Goal: Transaction & Acquisition: Book appointment/travel/reservation

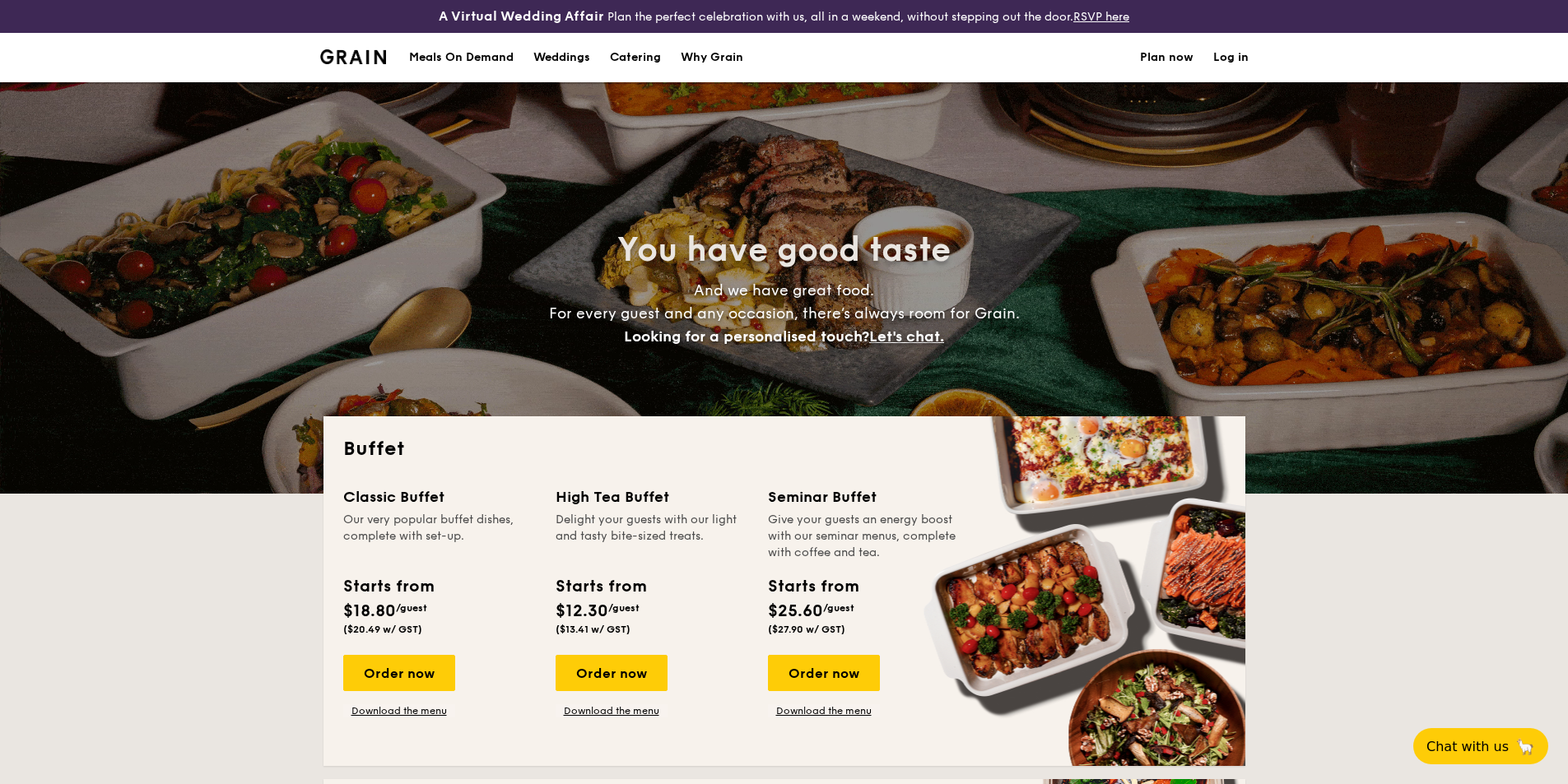
select select
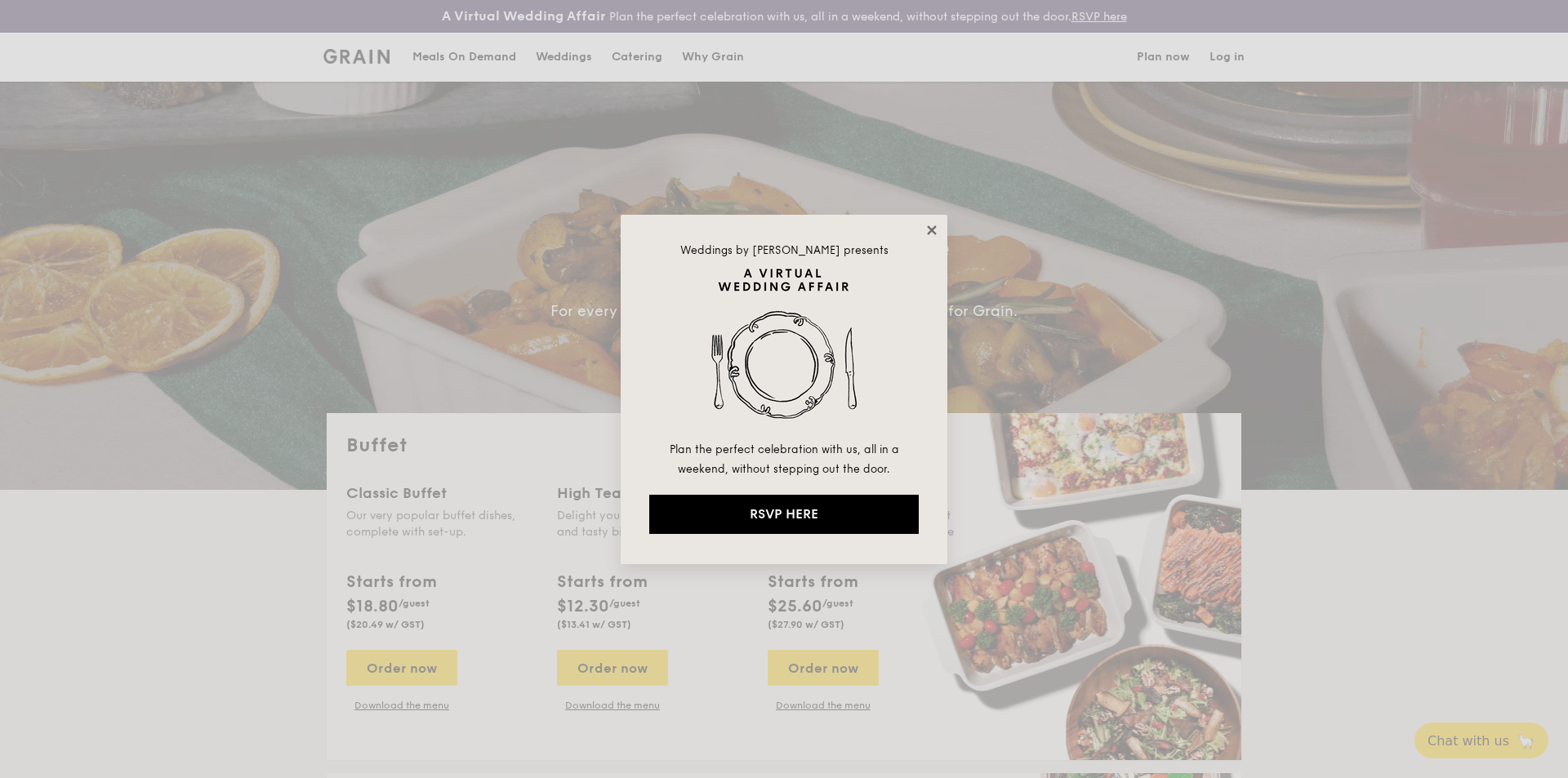
click at [937, 227] on icon at bounding box center [932, 230] width 15 height 15
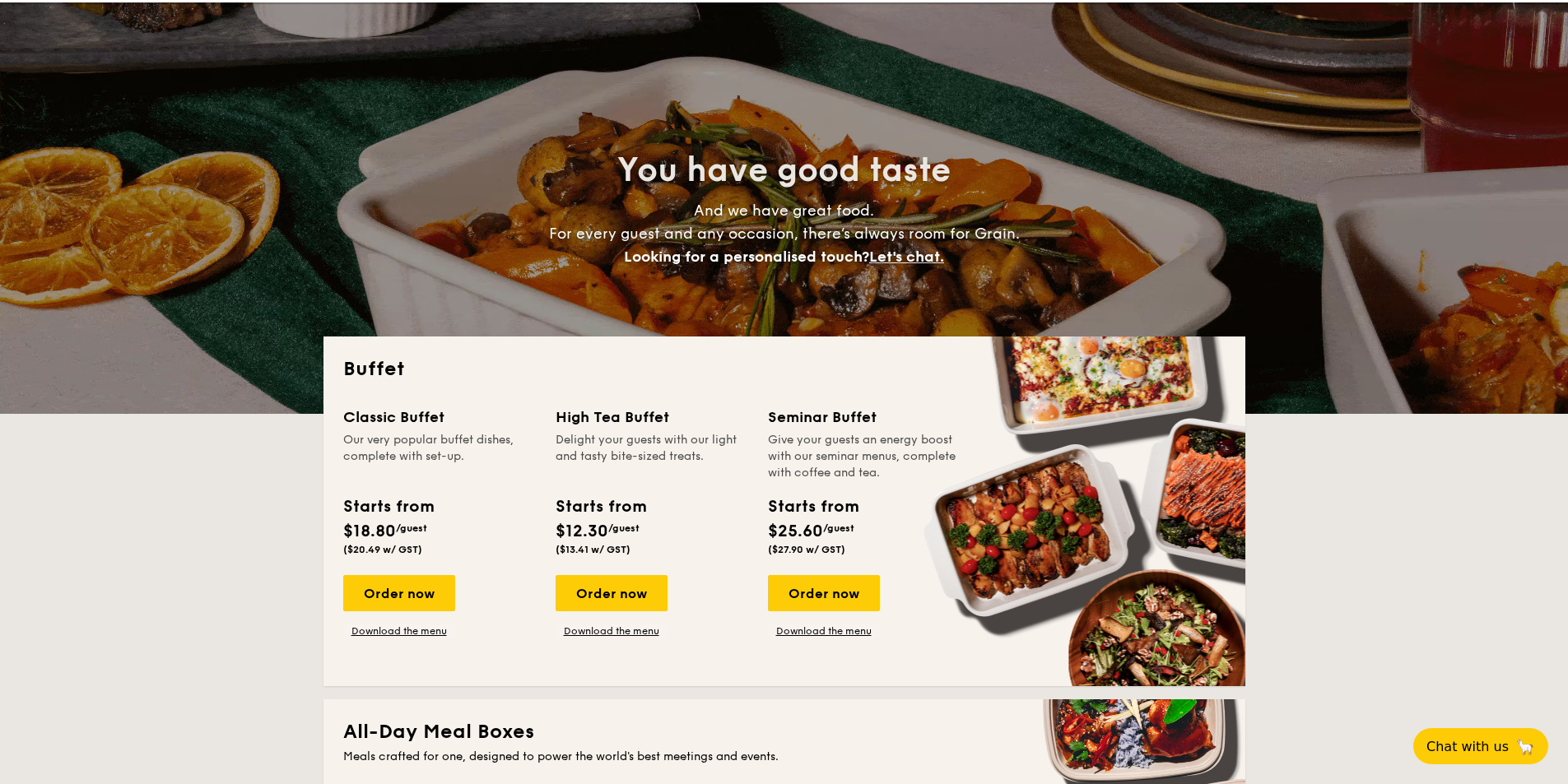
scroll to position [82, 0]
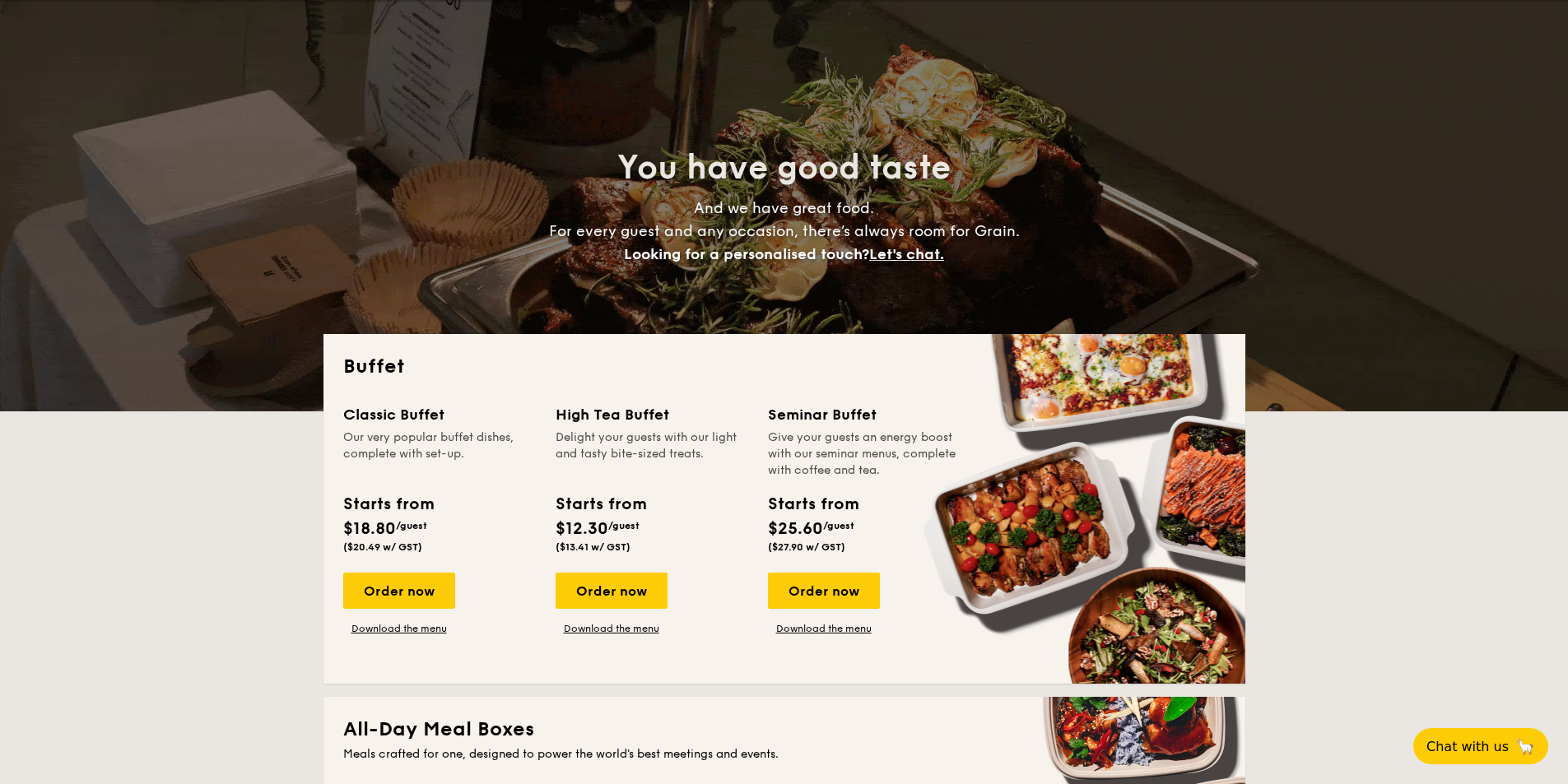
drag, startPoint x: 390, startPoint y: 528, endPoint x: 337, endPoint y: 526, distance: 53.0
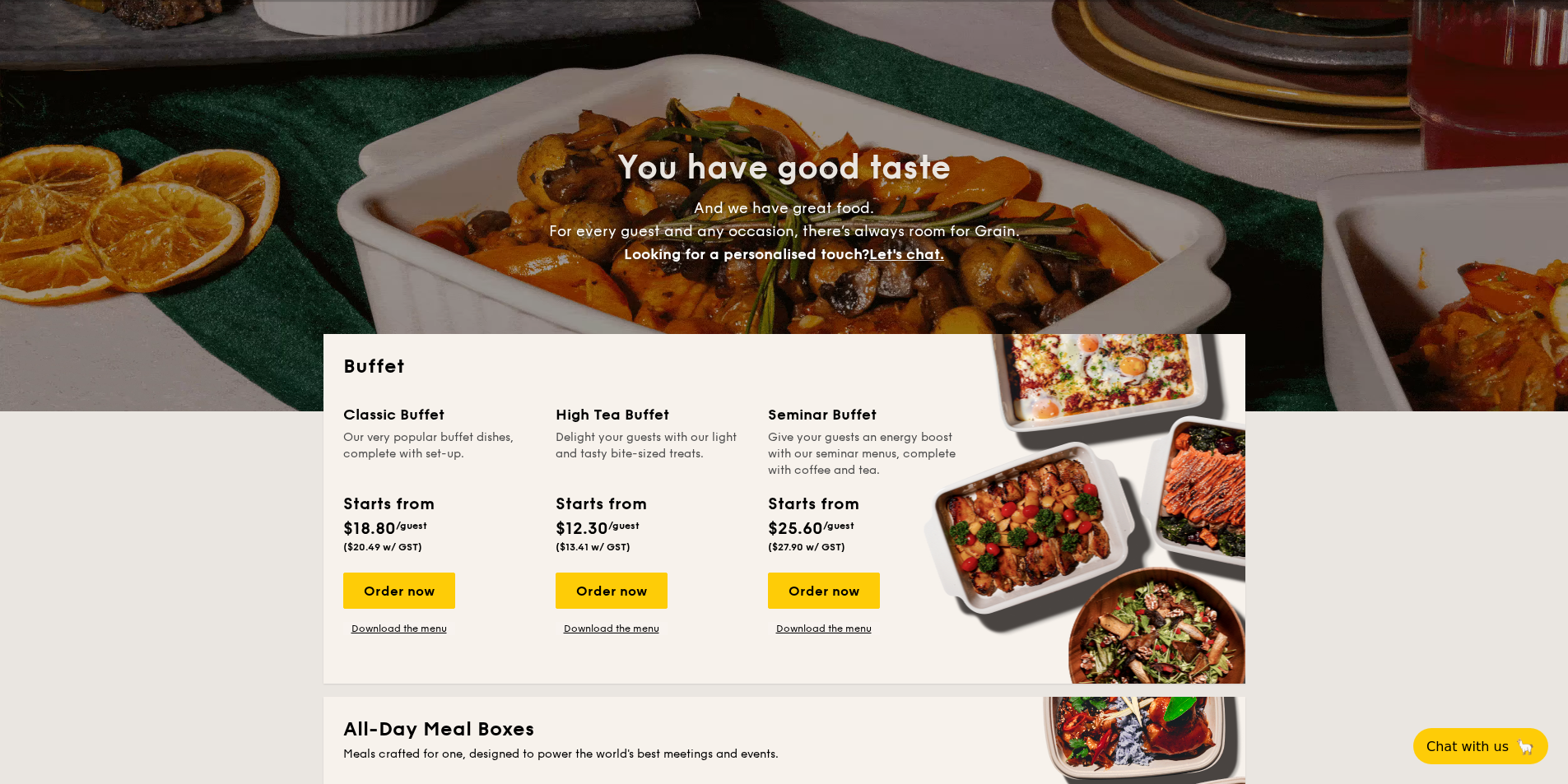
click at [337, 526] on div "Starts from $18.80 /guest ($20.49 w/ GST)" at bounding box center [388, 522] width 103 height 60
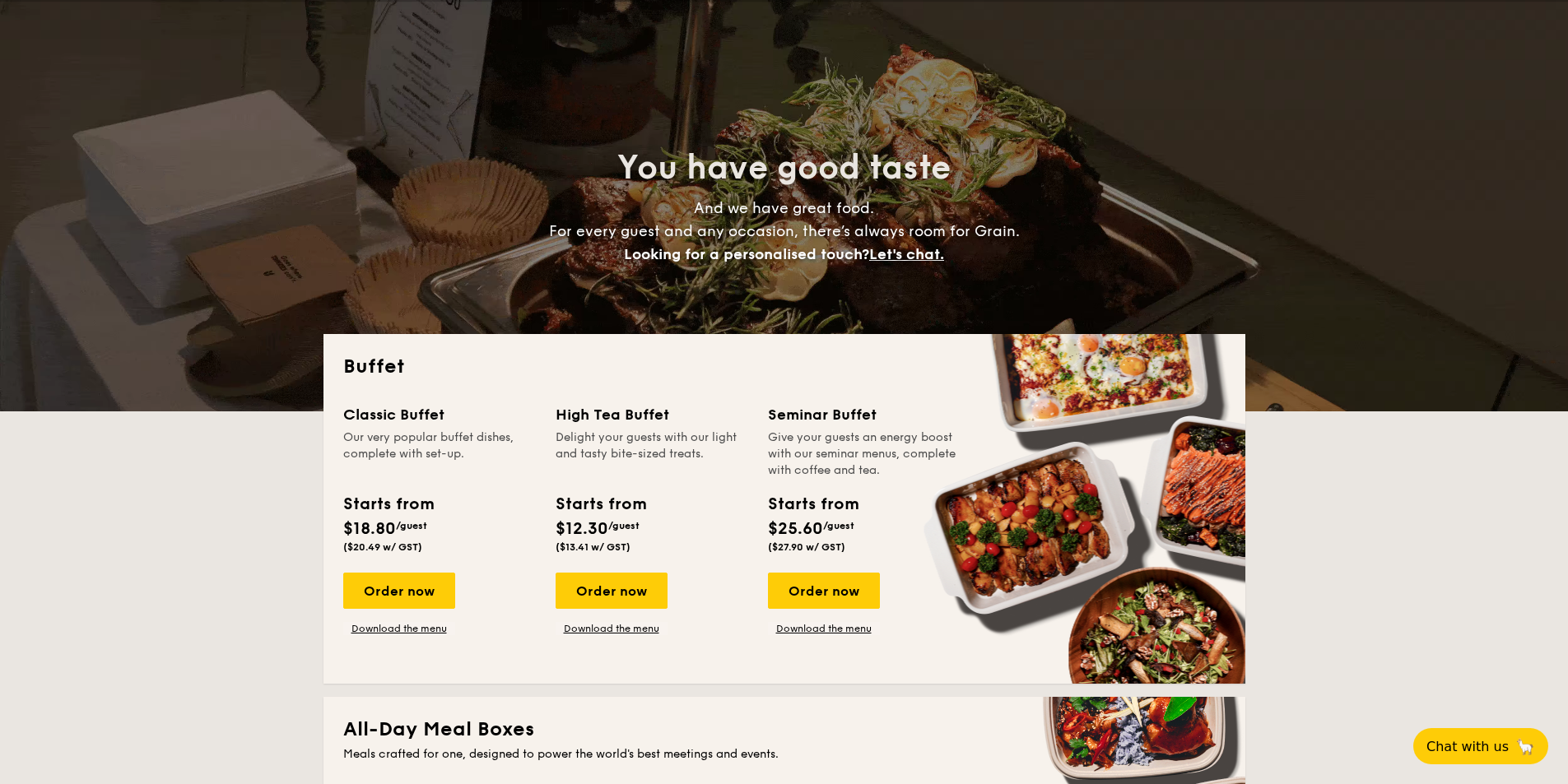
click at [394, 528] on span "$18.80" at bounding box center [370, 529] width 53 height 20
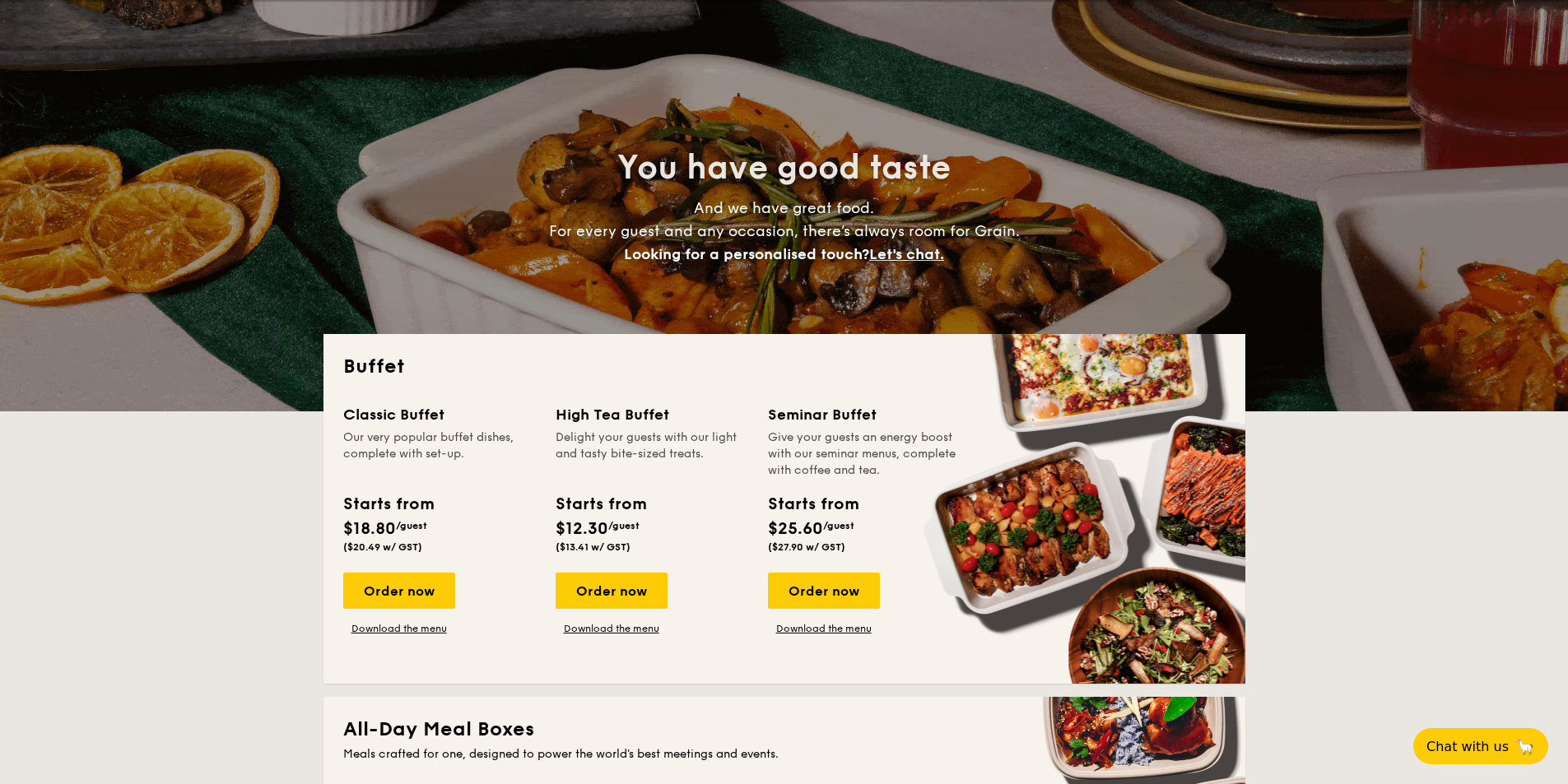
drag, startPoint x: 393, startPoint y: 531, endPoint x: 292, endPoint y: 523, distance: 101.3
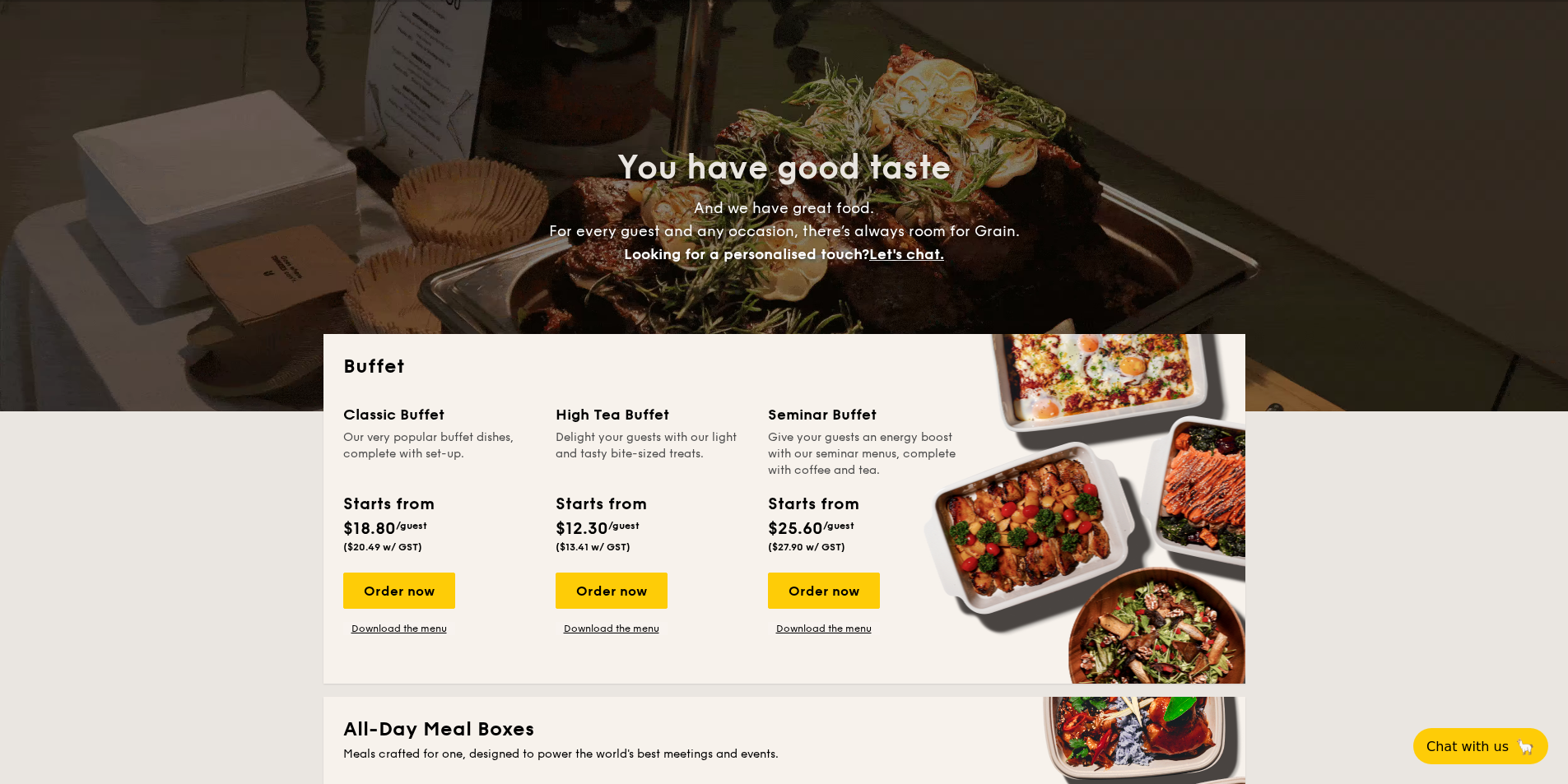
click at [409, 529] on span "/guest" at bounding box center [411, 526] width 31 height 12
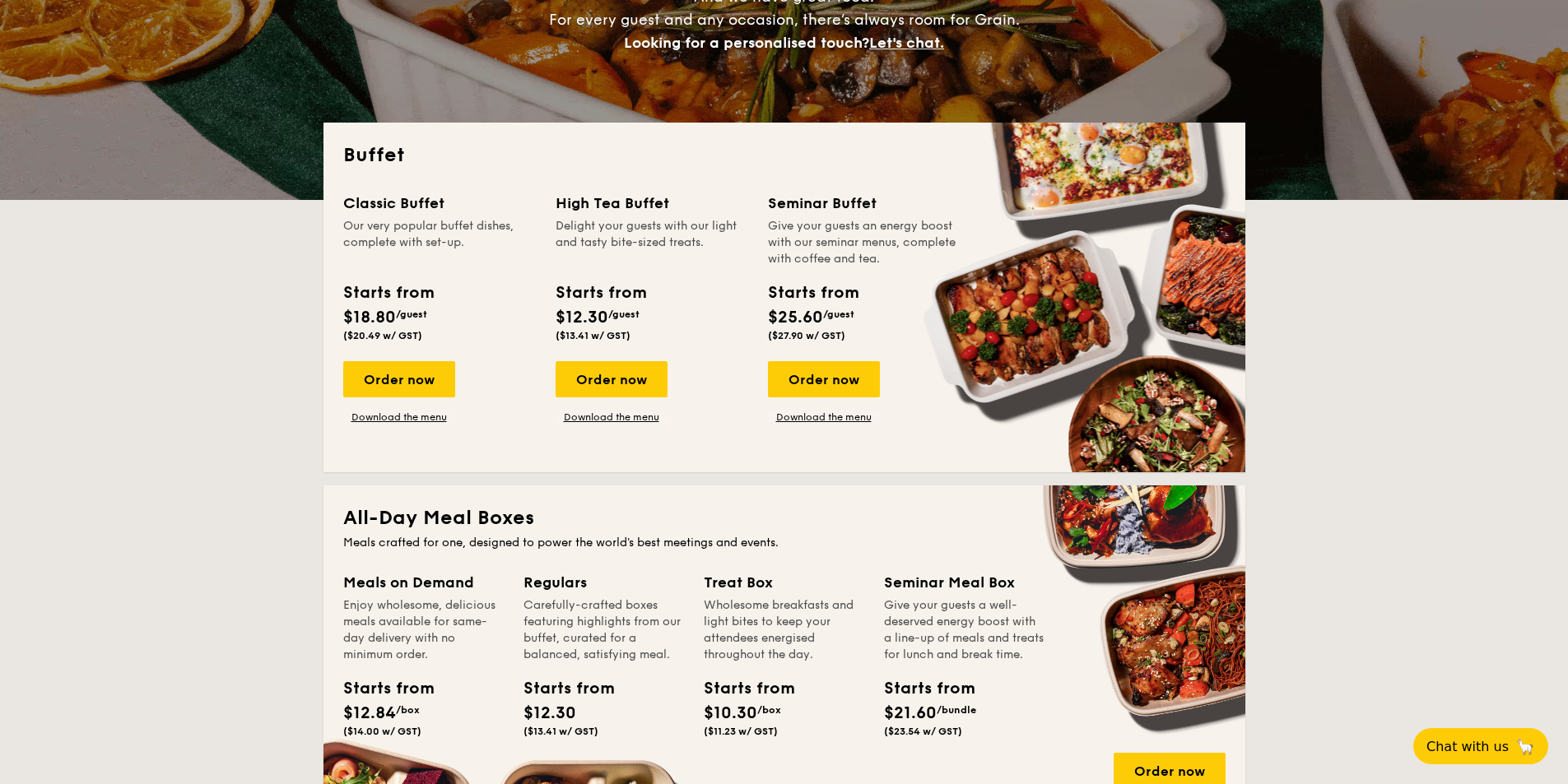
scroll to position [329, 0]
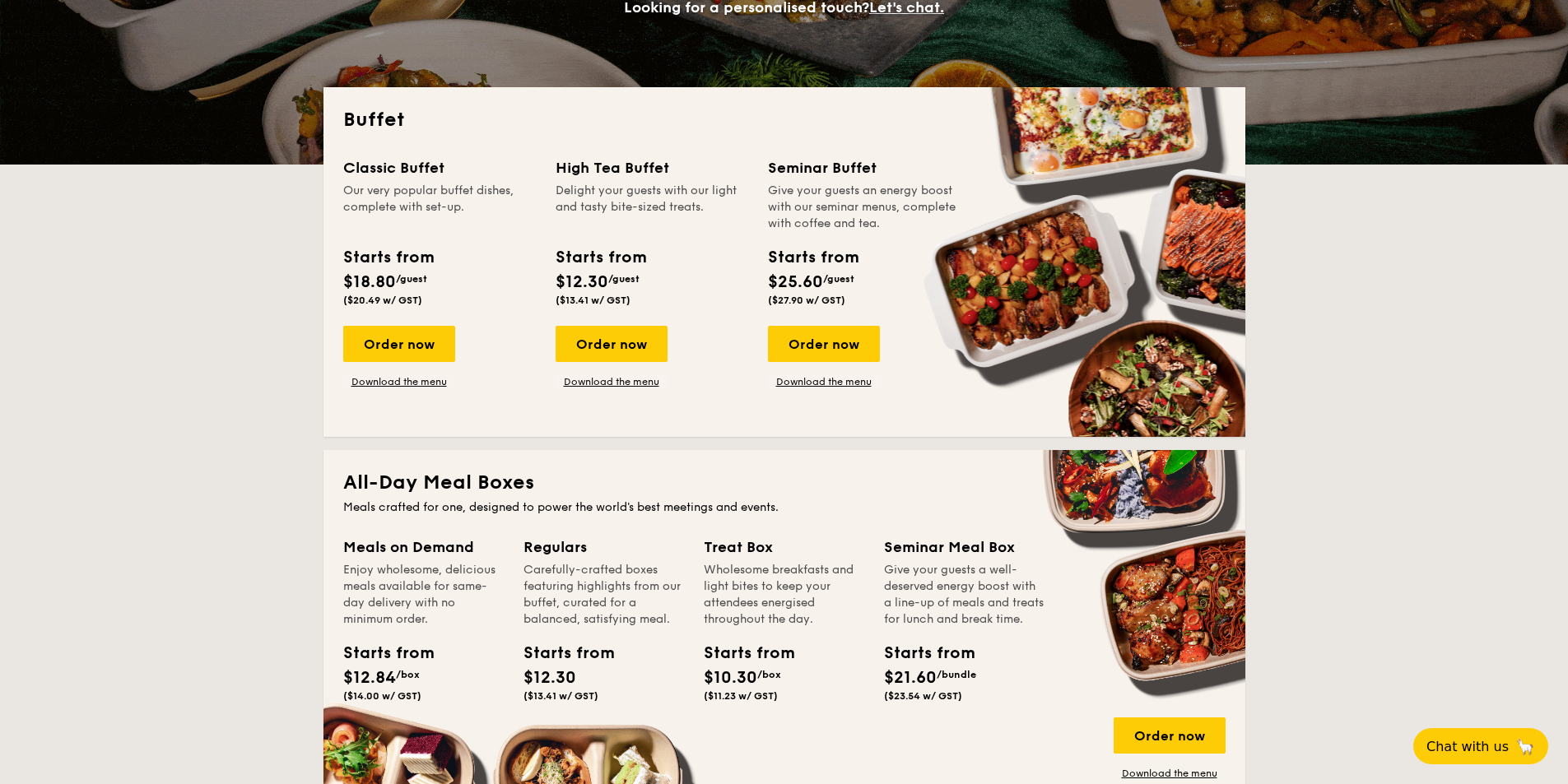
drag, startPoint x: 409, startPoint y: 201, endPoint x: 407, endPoint y: 317, distance: 116.0
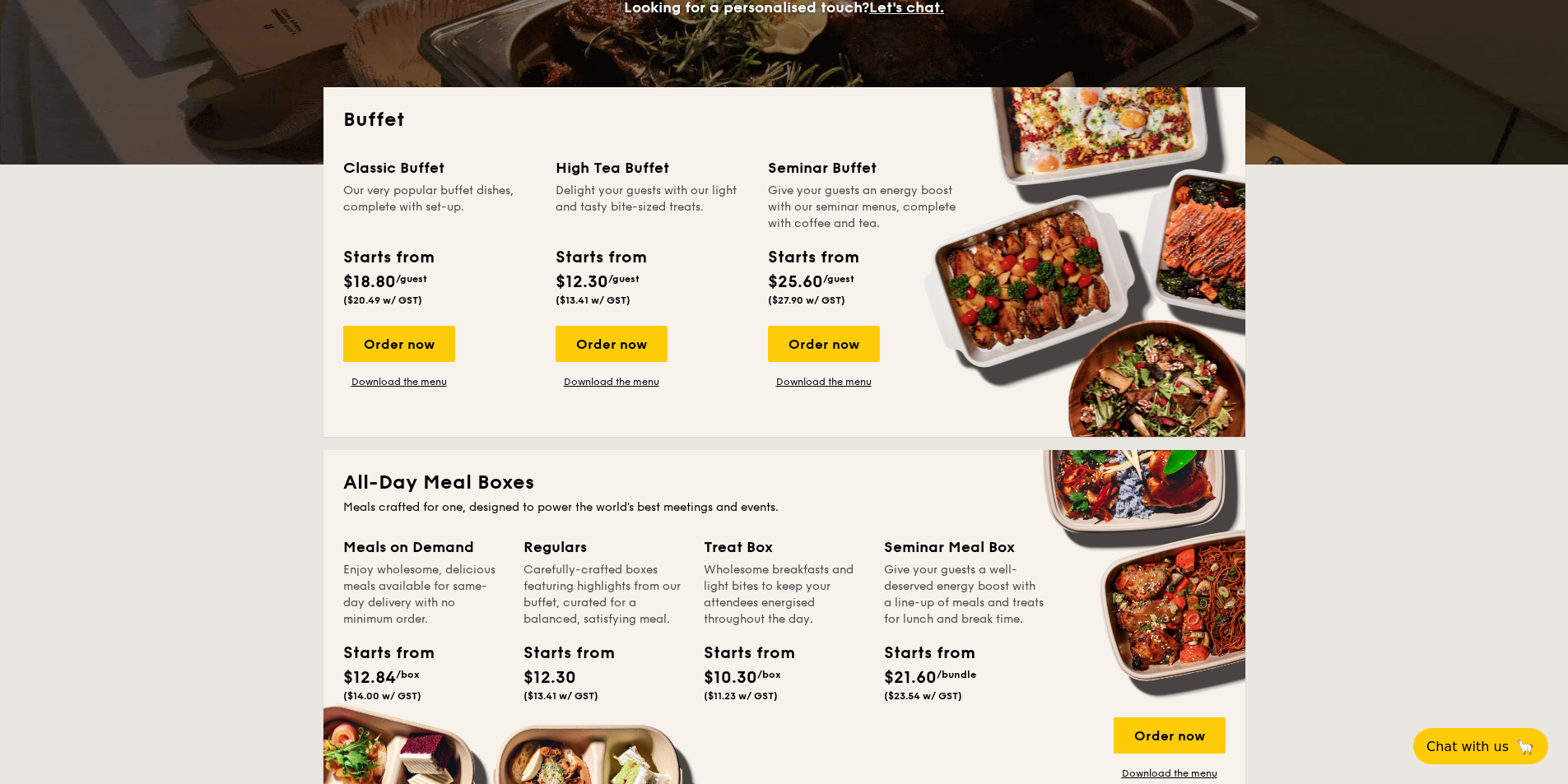
click at [409, 203] on div "Our very popular buffet dishes, complete with set-up." at bounding box center [440, 207] width 192 height 49
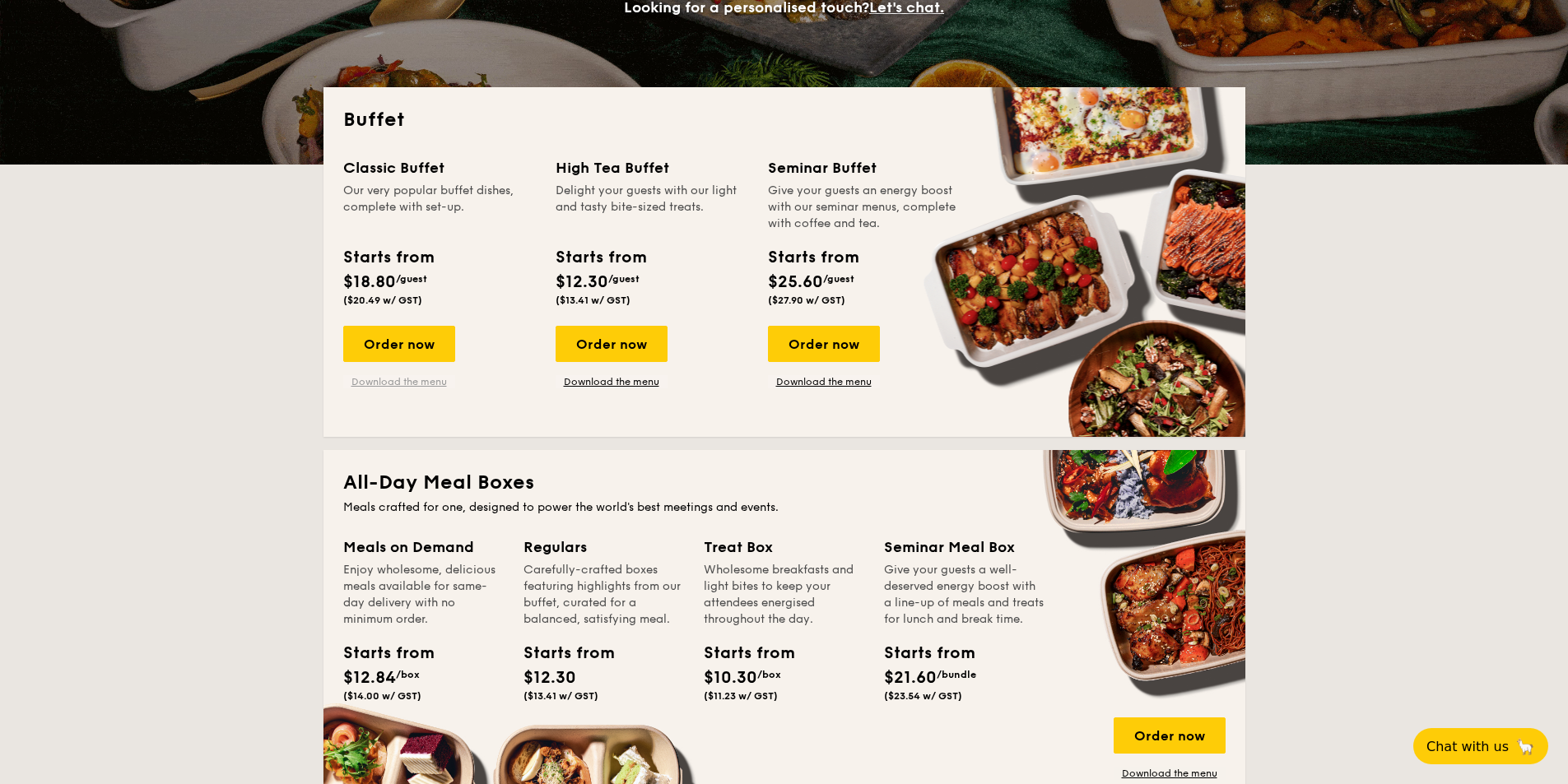
click at [408, 386] on link "Download the menu" at bounding box center [399, 382] width 112 height 13
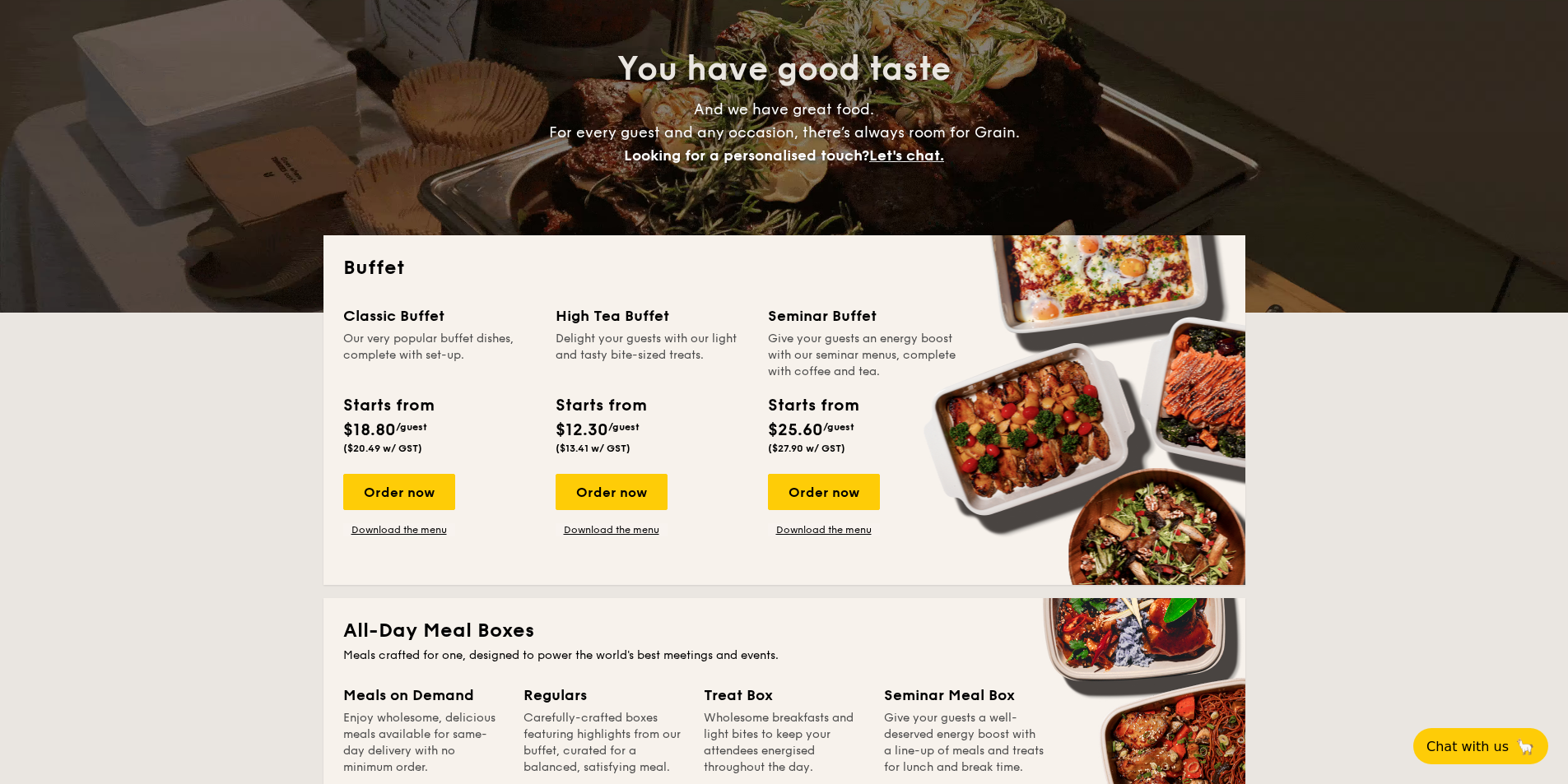
scroll to position [165, 0]
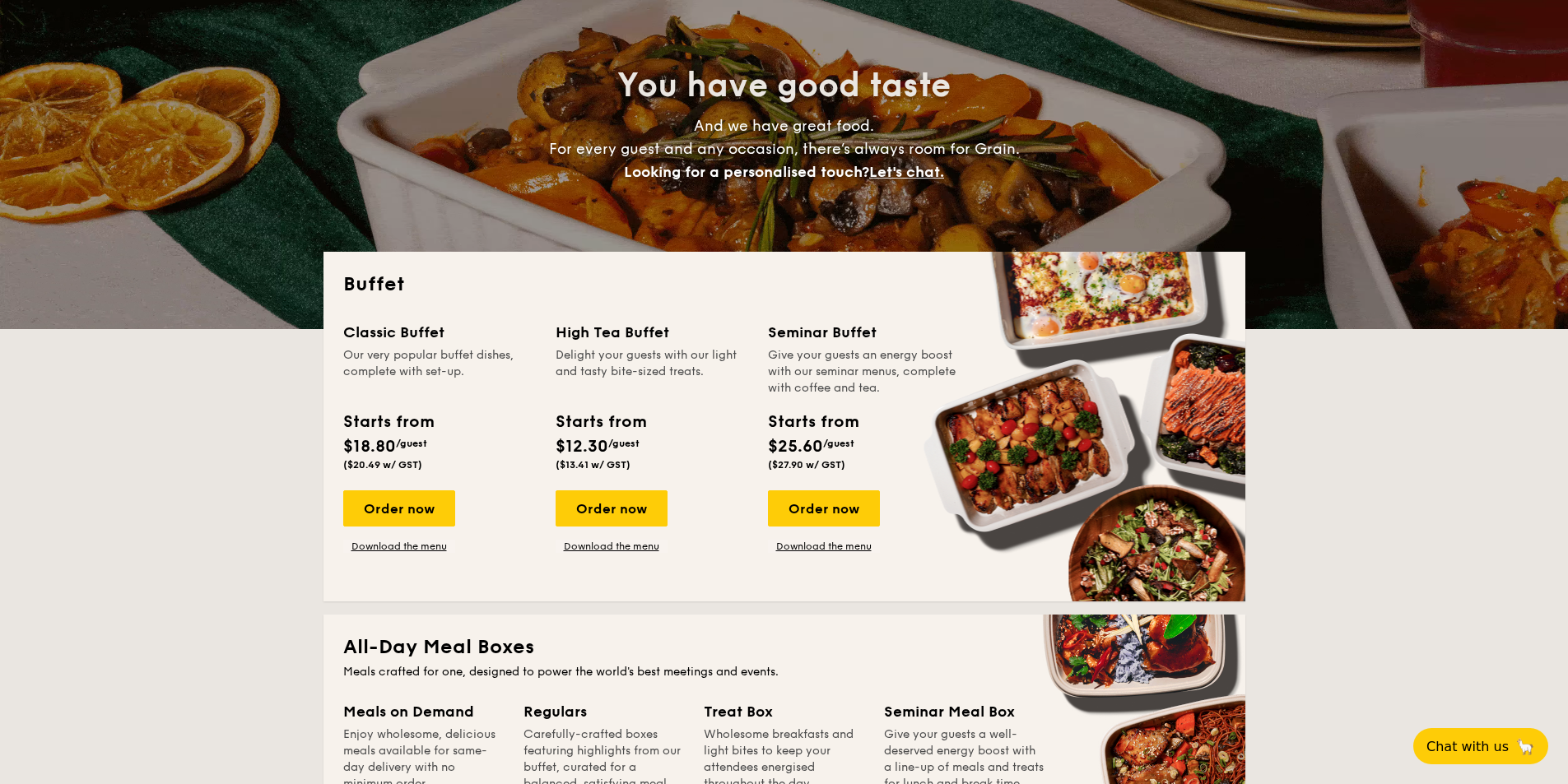
drag, startPoint x: 799, startPoint y: 463, endPoint x: 768, endPoint y: 467, distance: 31.3
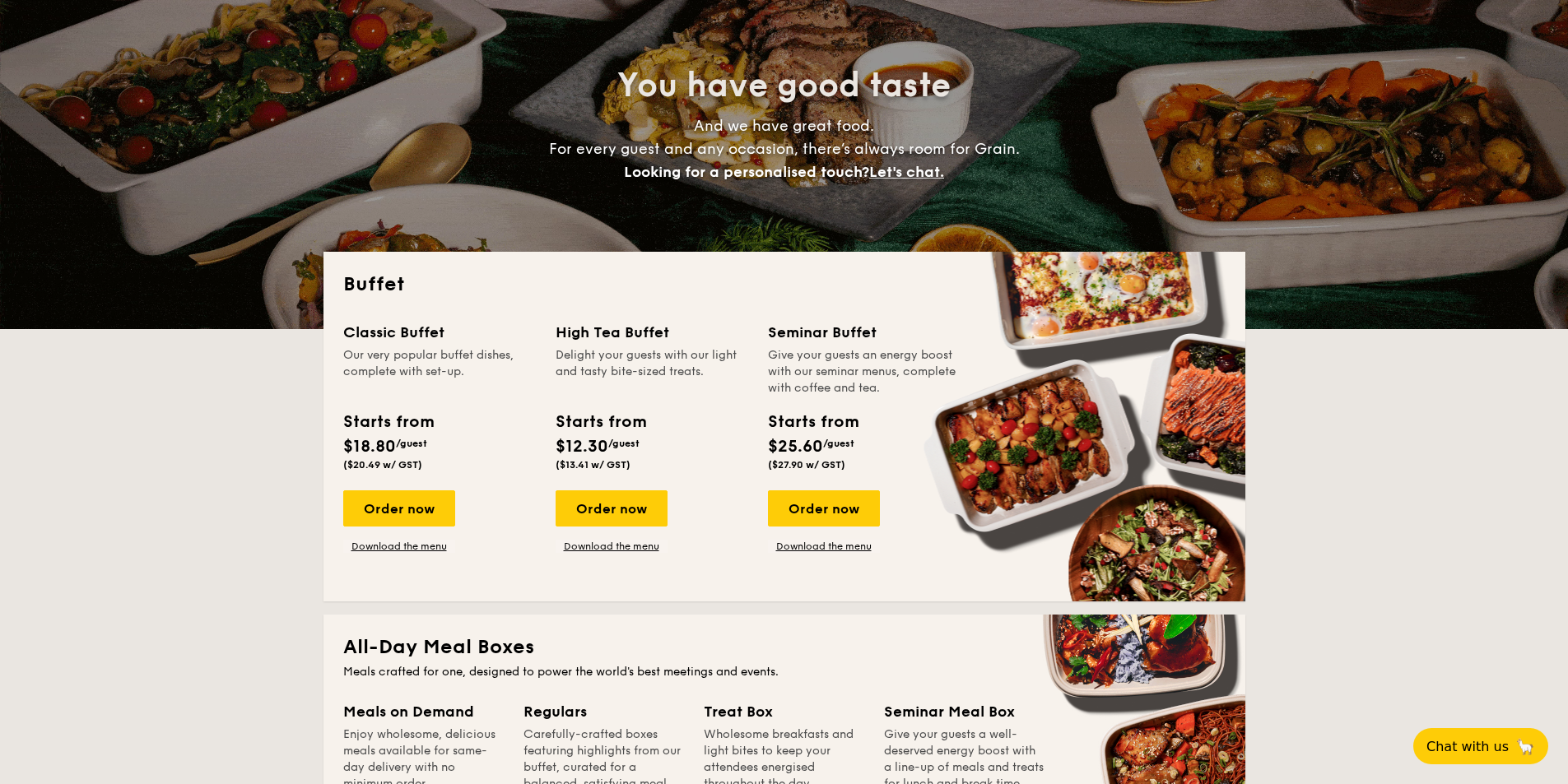
click at [768, 467] on span "($27.90 w/ GST)" at bounding box center [806, 464] width 77 height 12
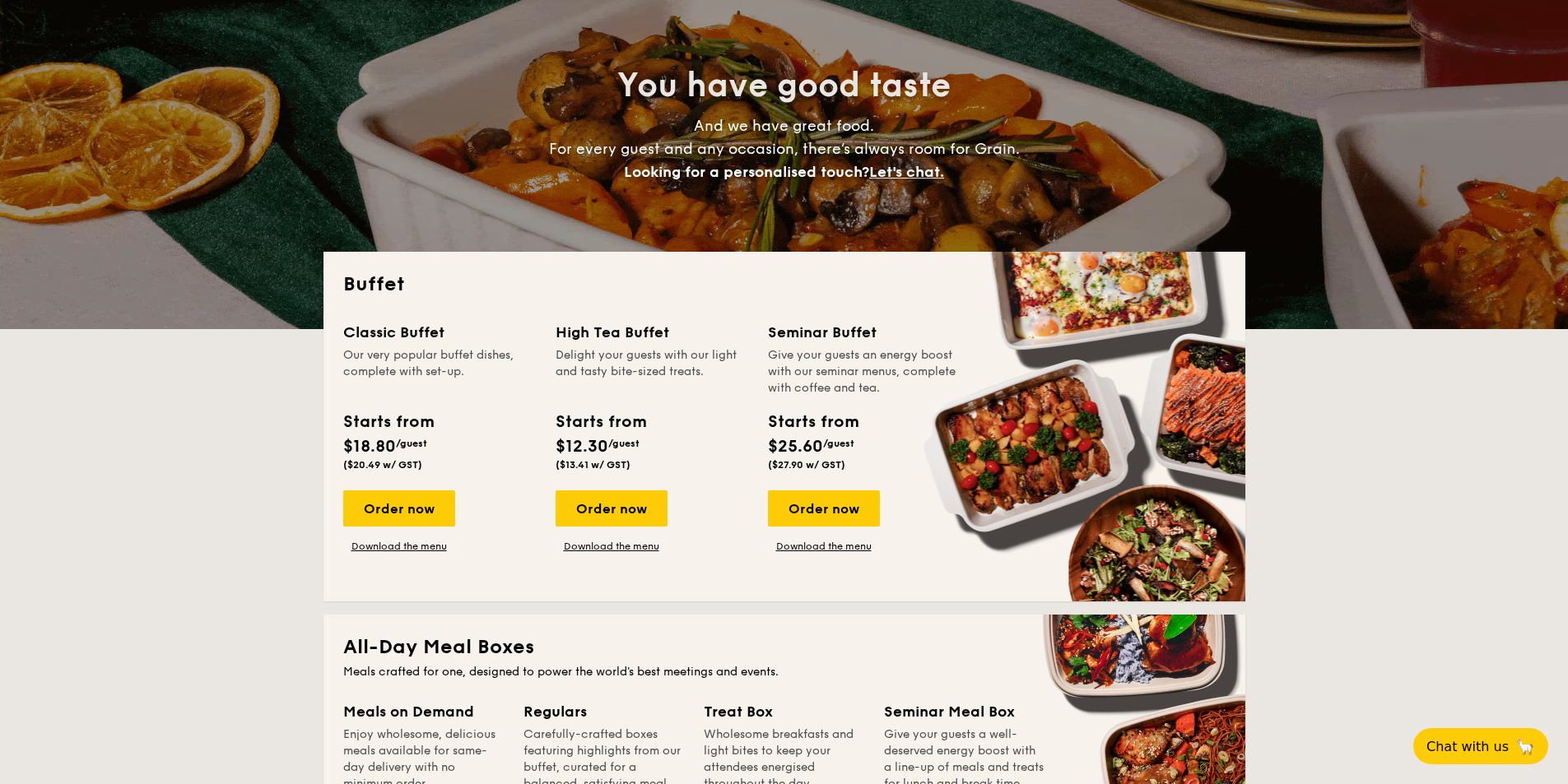
click at [799, 465] on span "($27.90 w/ GST)" at bounding box center [806, 464] width 77 height 12
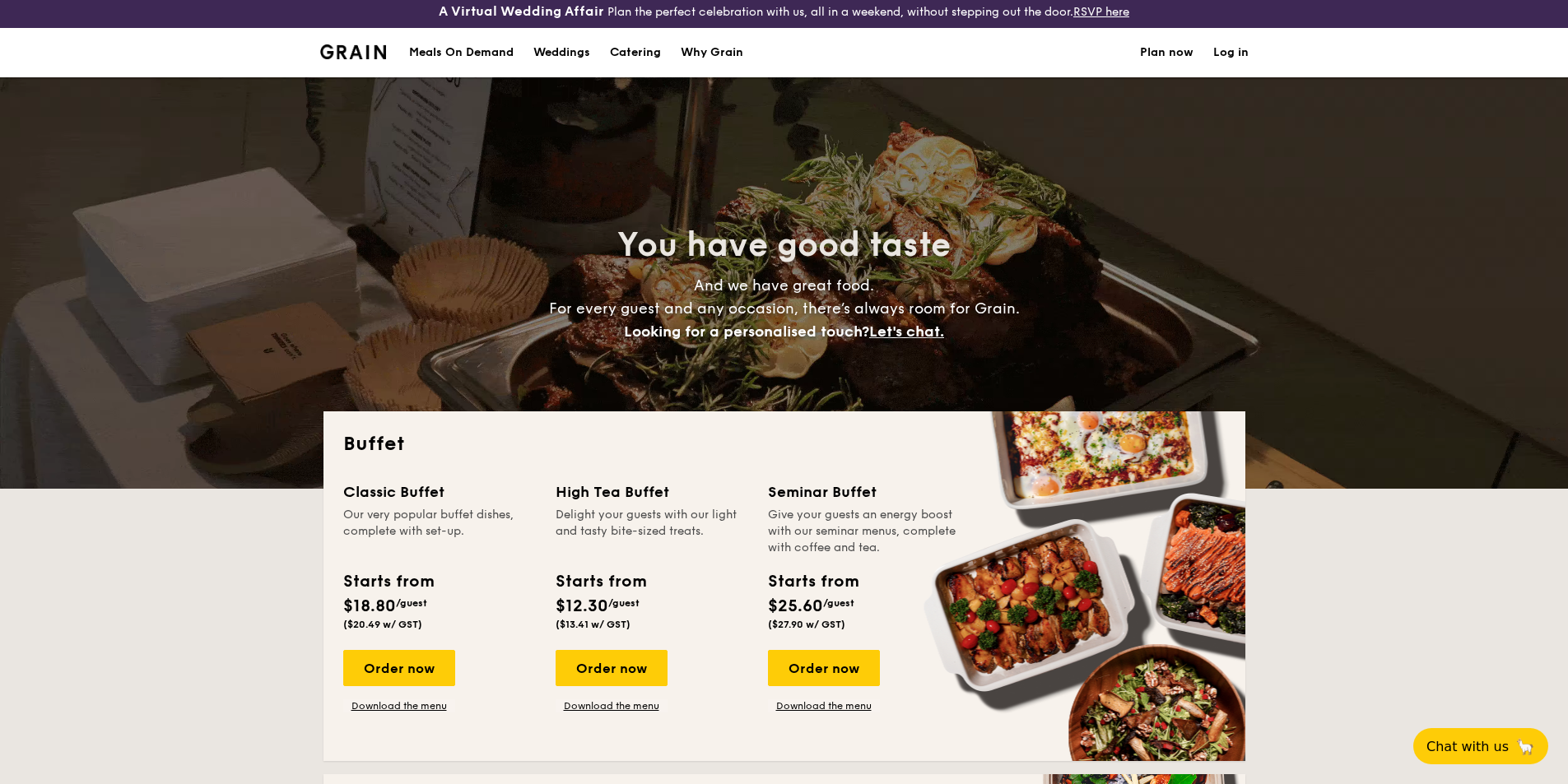
scroll to position [0, 0]
